Goal: Find specific page/section: Find specific page/section

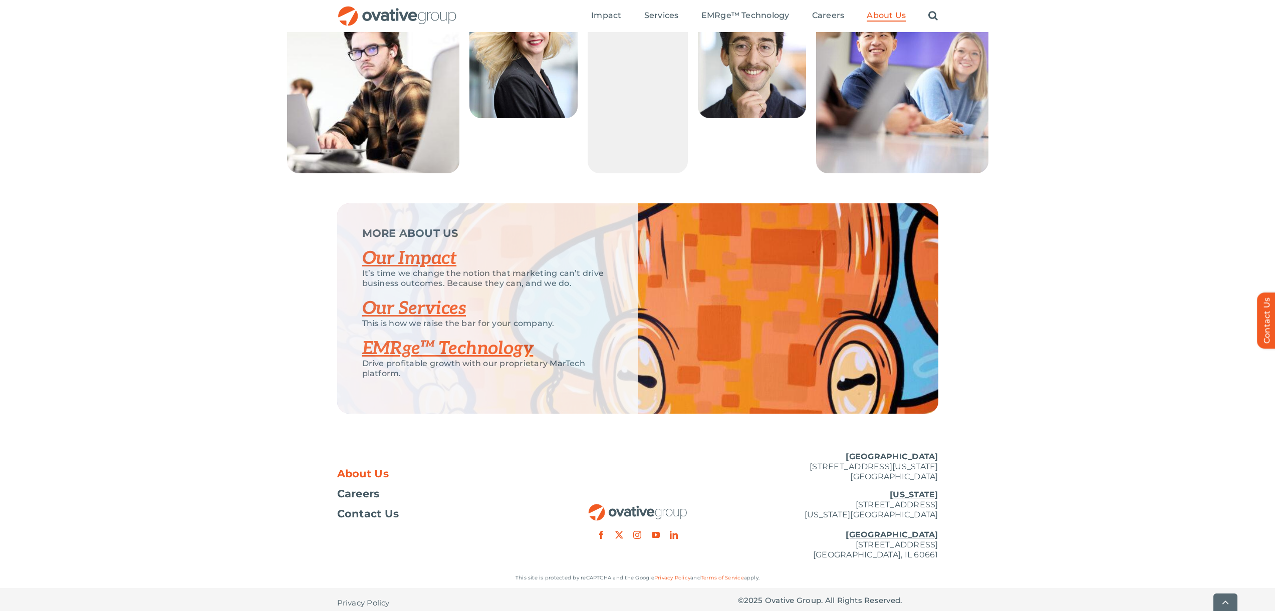
scroll to position [1956, 0]
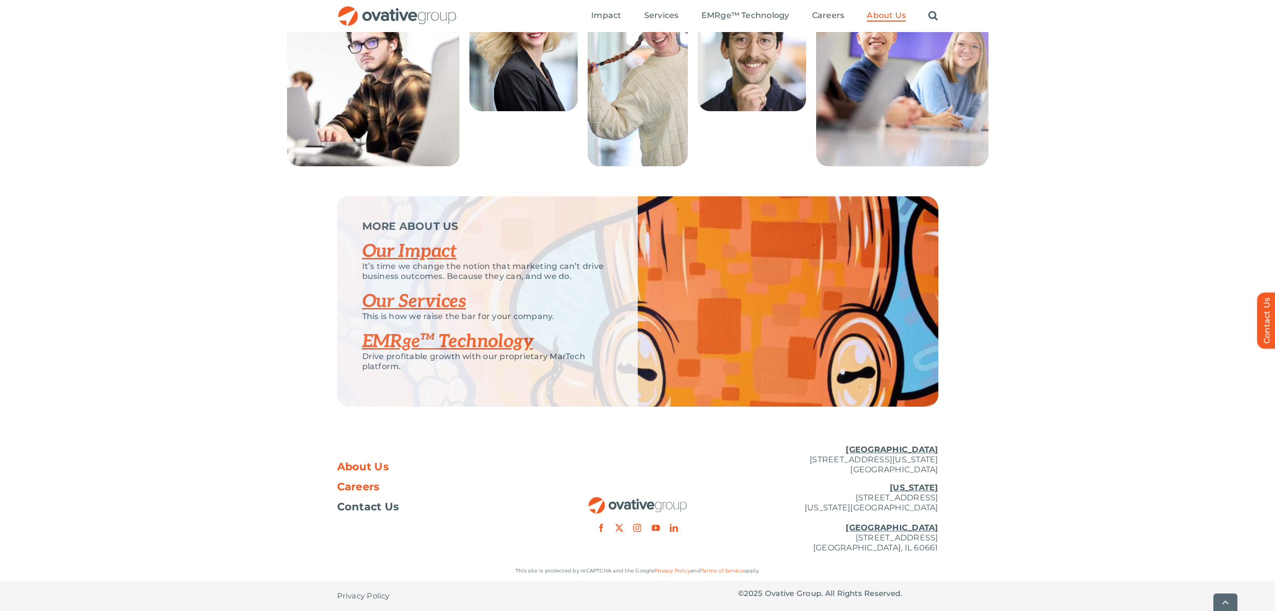
click at [375, 483] on span "Careers" at bounding box center [358, 487] width 43 height 10
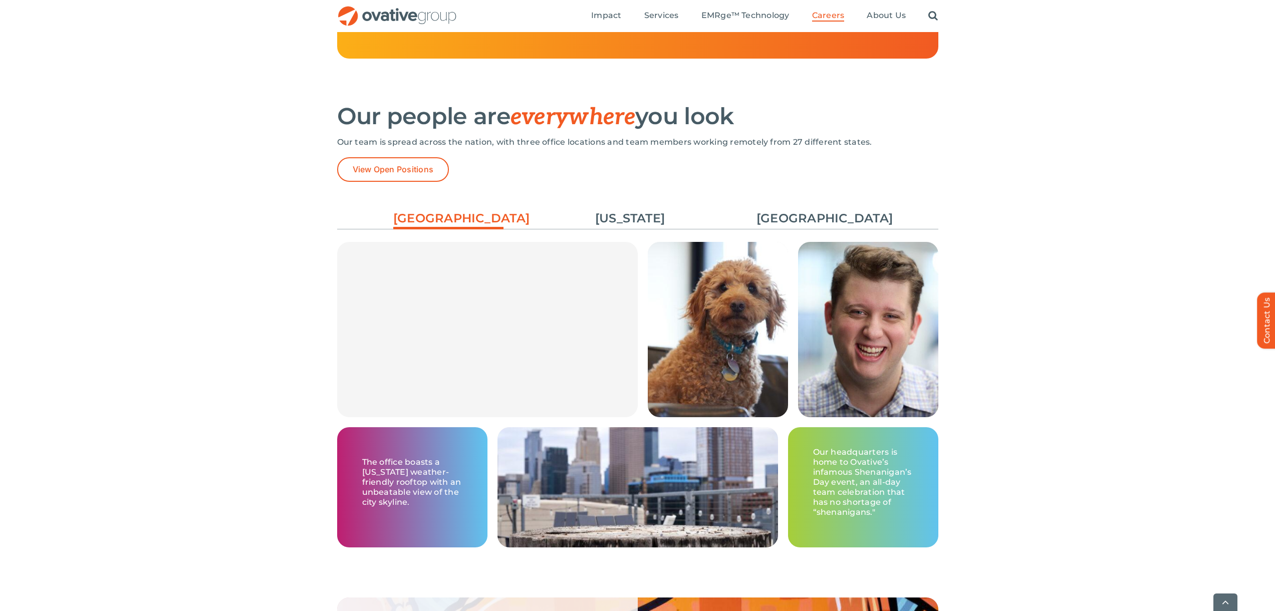
scroll to position [1374, 0]
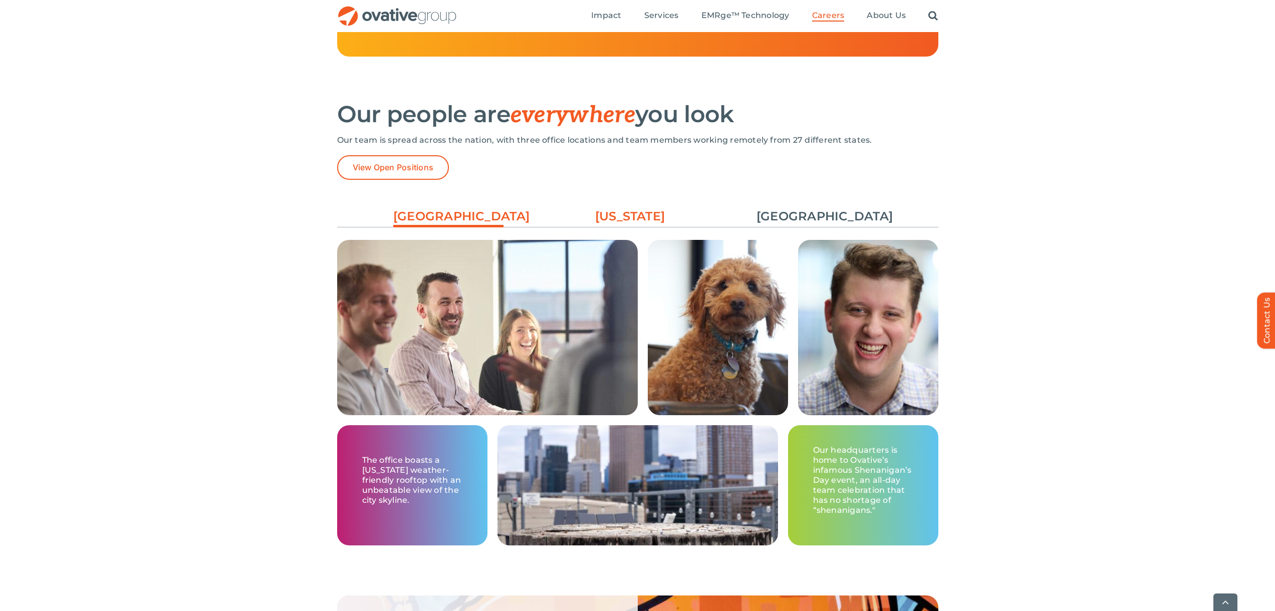
click at [620, 214] on link "[US_STATE]" at bounding box center [630, 216] width 110 height 17
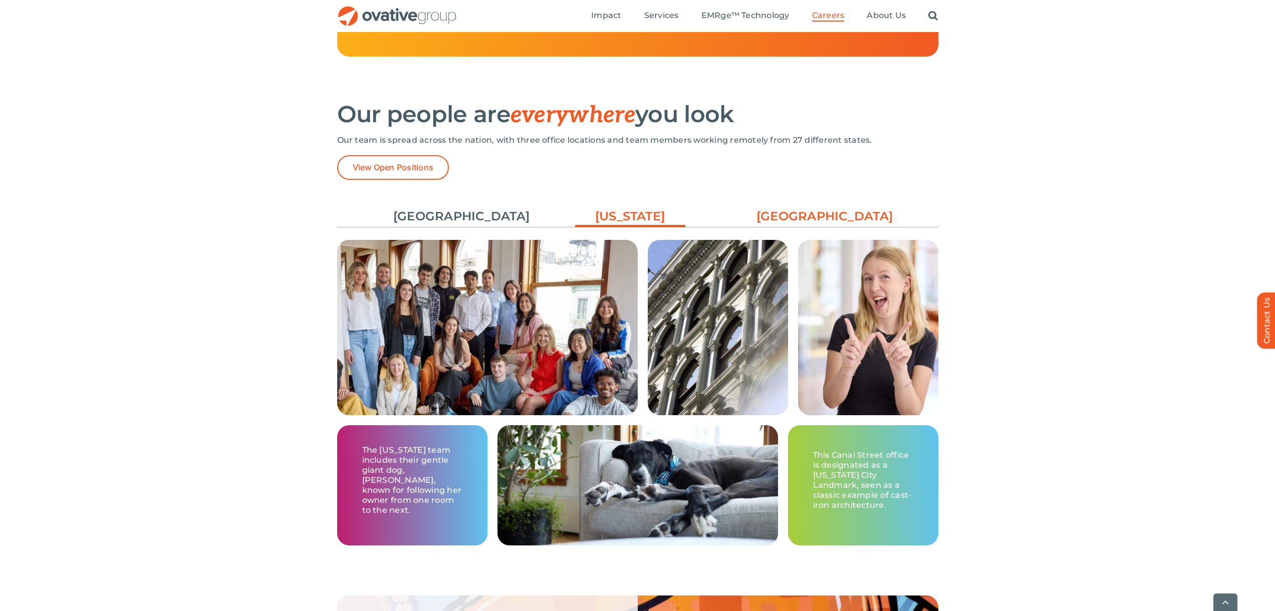
click at [815, 217] on link "[GEOGRAPHIC_DATA]" at bounding box center [811, 216] width 110 height 17
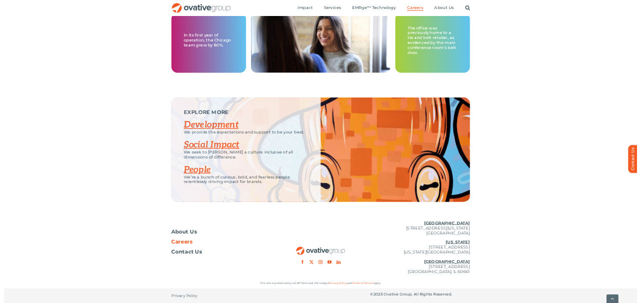
scroll to position [1793, 0]
